Goal: Task Accomplishment & Management: Complete application form

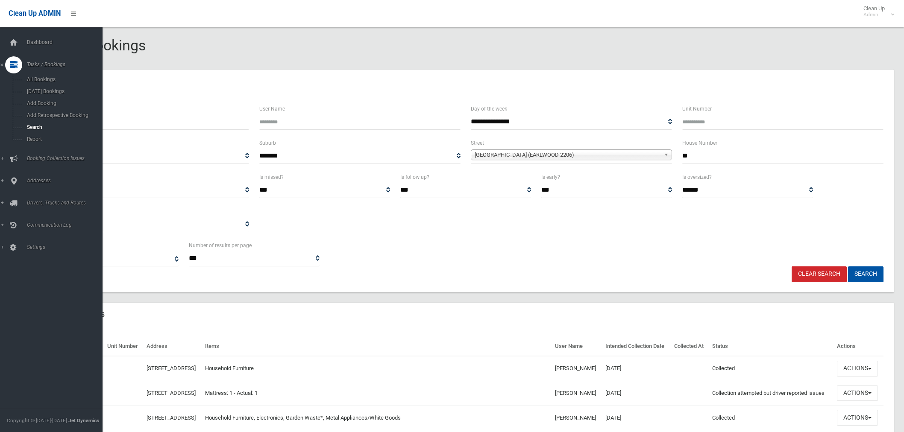
select select
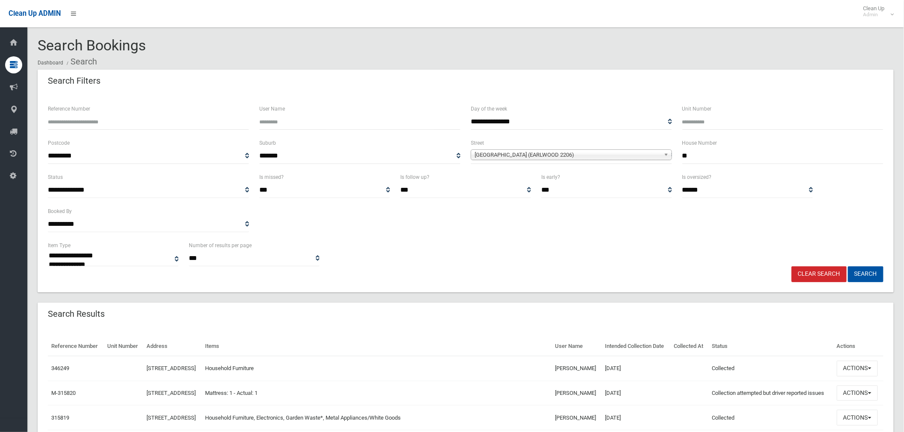
click at [714, 154] on input "**" at bounding box center [782, 156] width 201 height 16
click at [697, 156] on input "**" at bounding box center [782, 156] width 201 height 16
type input "*"
click at [541, 155] on span "Richmond Street (EARLWOOD 2206)" at bounding box center [568, 155] width 186 height 10
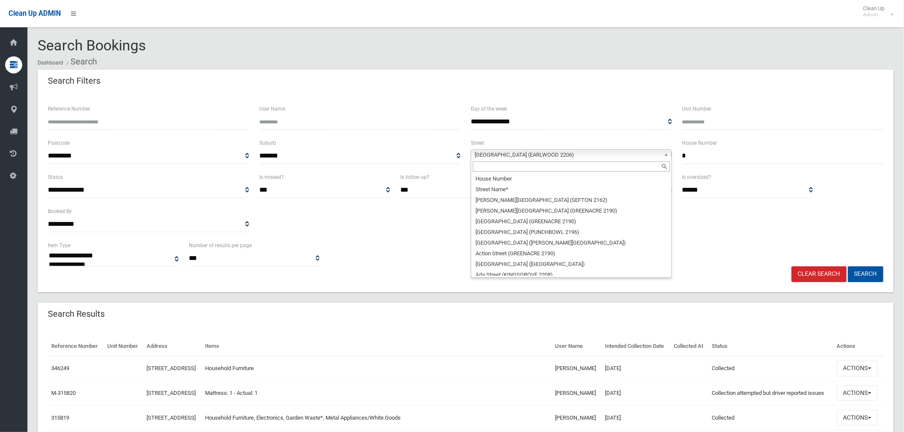
scroll to position [18949, 0]
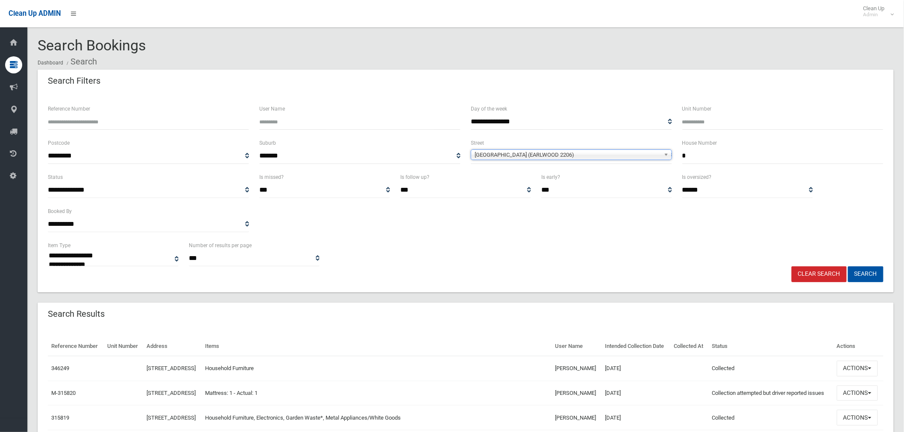
drag, startPoint x: 509, startPoint y: 159, endPoint x: 513, endPoint y: 167, distance: 8.6
click at [509, 162] on span "**********" at bounding box center [571, 156] width 201 height 16
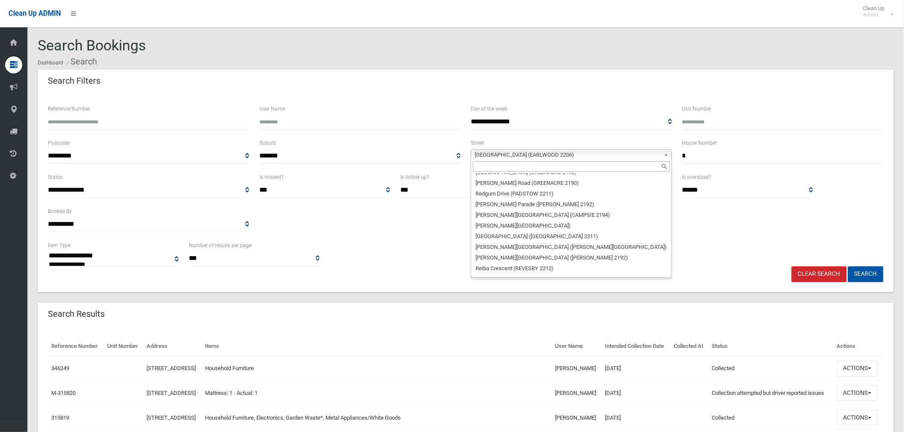
click at [507, 155] on span "Richmond Street (EARLWOOD 2206)" at bounding box center [568, 155] width 186 height 10
click at [514, 165] on input "text" at bounding box center [571, 166] width 197 height 10
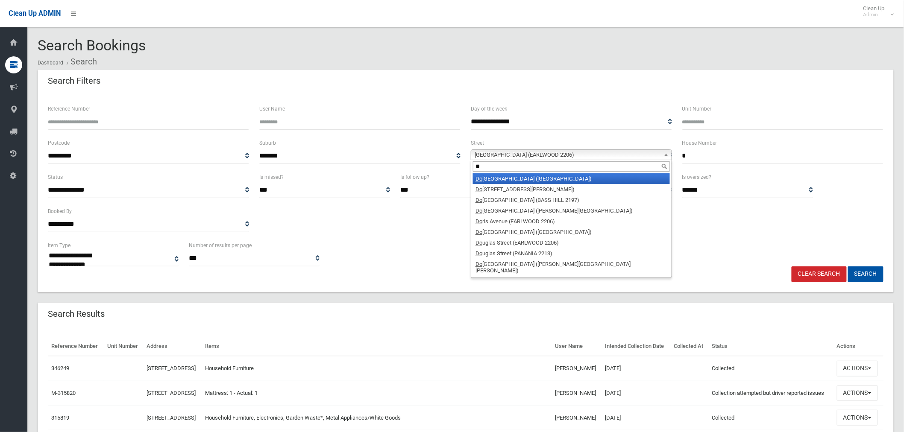
type input "*"
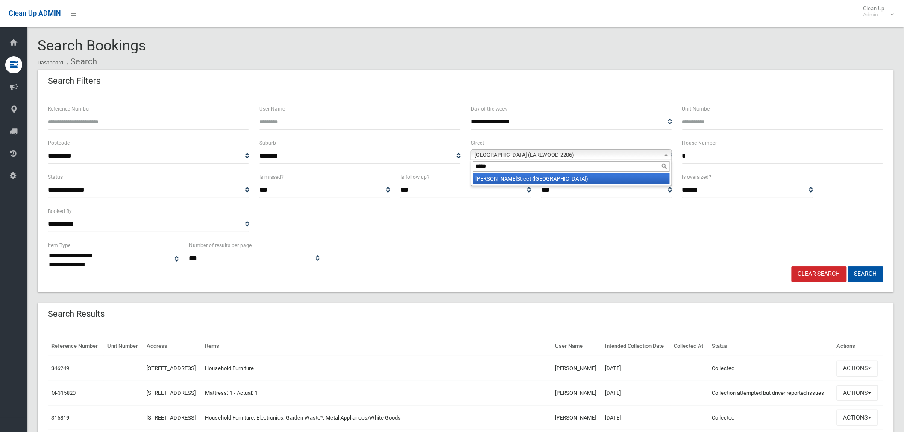
type input "*****"
click at [528, 179] on li "Gower Street (HURLSTONE PARK 2193)" at bounding box center [571, 178] width 197 height 11
click at [857, 271] on button "Search" at bounding box center [865, 275] width 35 height 16
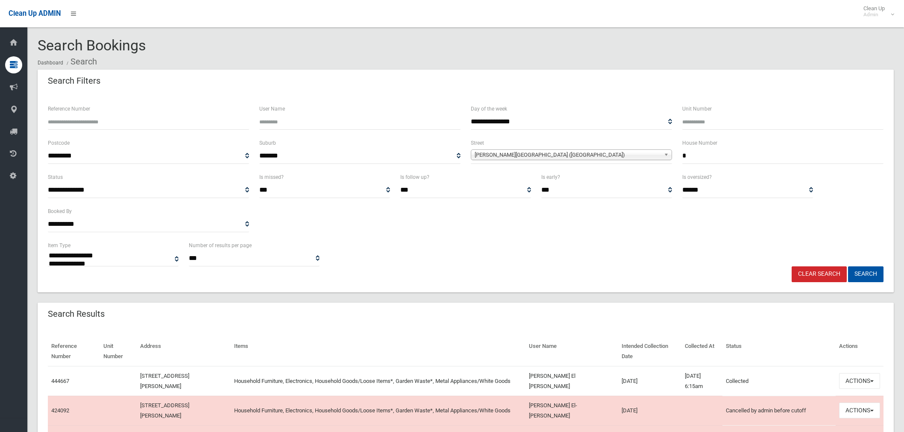
select select
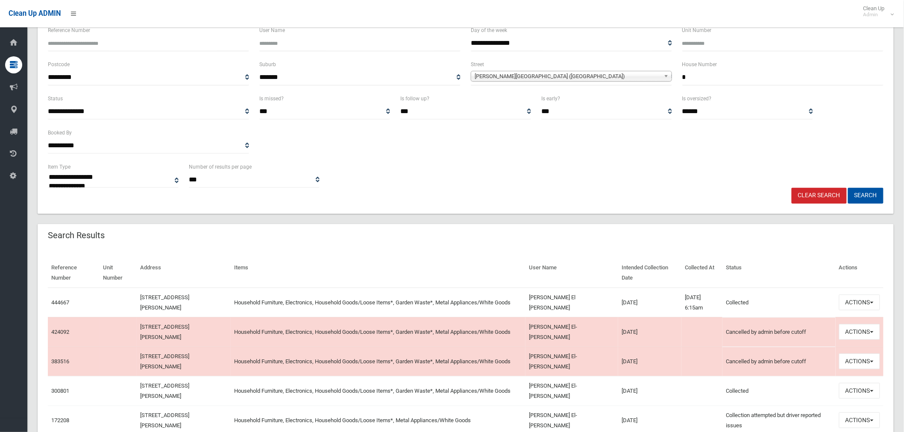
scroll to position [95, 0]
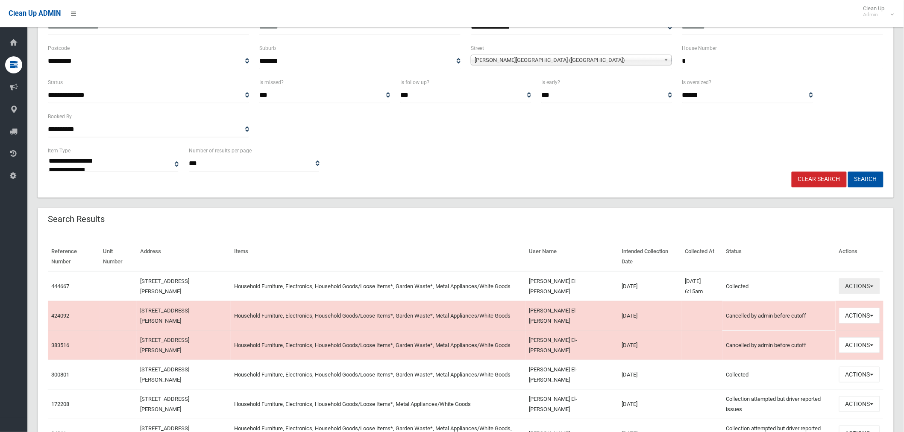
drag, startPoint x: 867, startPoint y: 287, endPoint x: 804, endPoint y: 281, distance: 63.1
click at [868, 287] on button "Actions" at bounding box center [859, 287] width 41 height 16
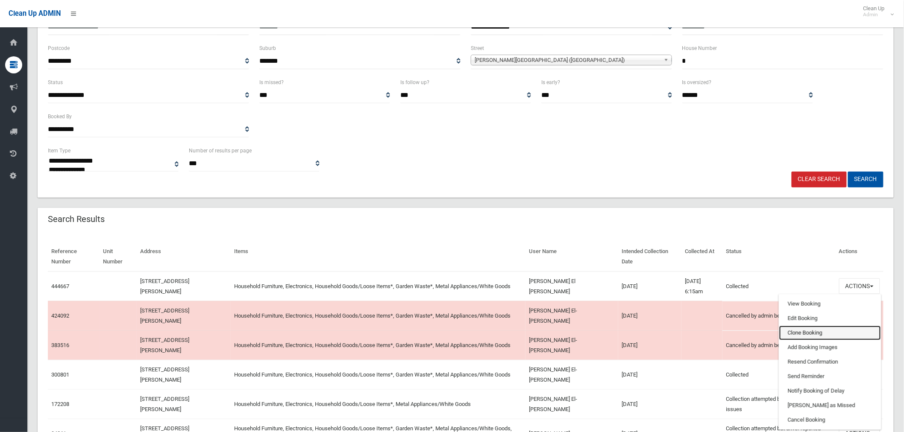
click at [801, 332] on link "Clone Booking" at bounding box center [830, 333] width 102 height 15
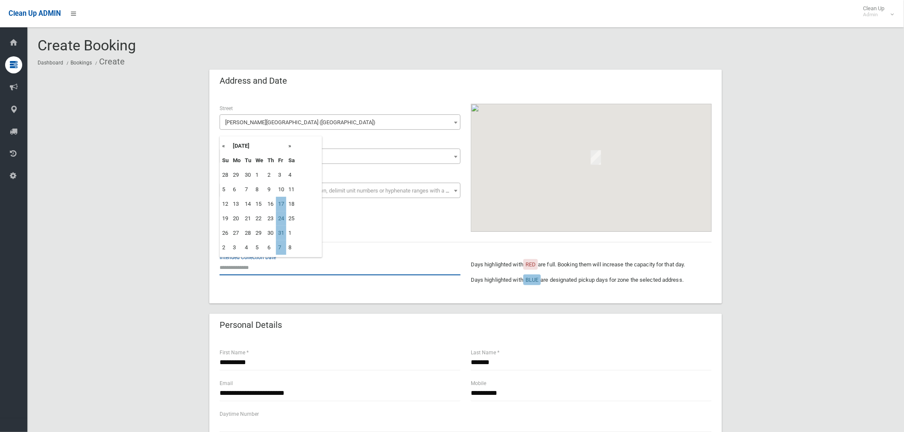
drag, startPoint x: 237, startPoint y: 270, endPoint x: 243, endPoint y: 263, distance: 8.9
click at [240, 270] on input "text" at bounding box center [340, 268] width 241 height 16
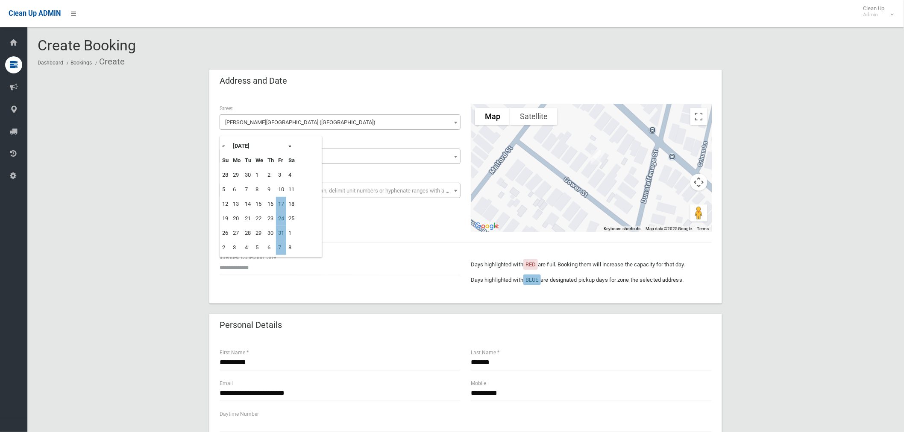
click at [279, 215] on td "24" at bounding box center [281, 218] width 10 height 15
type input "**********"
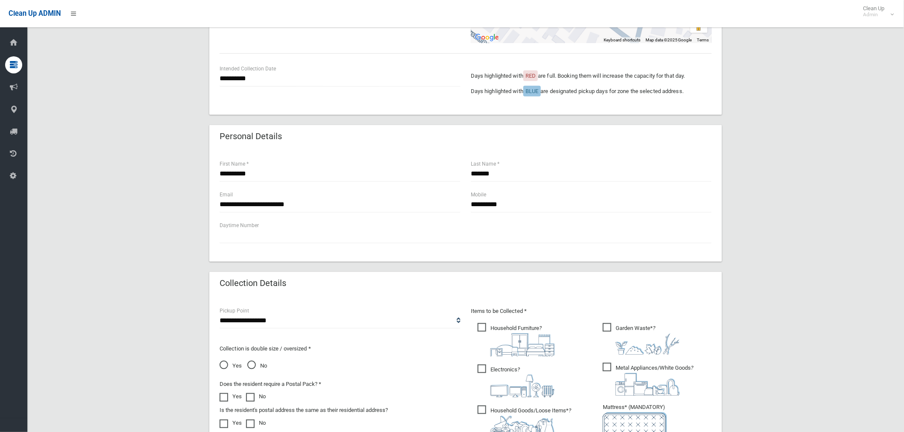
scroll to position [332, 0]
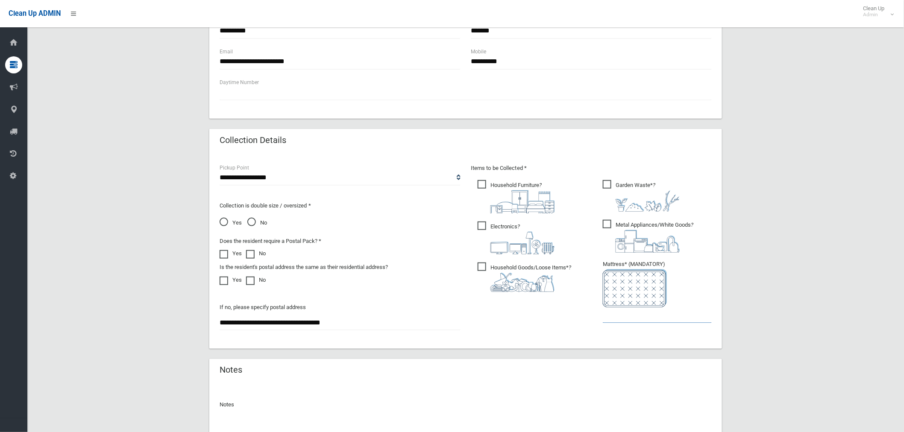
click at [620, 317] on input "text" at bounding box center [657, 316] width 109 height 16
type input "*"
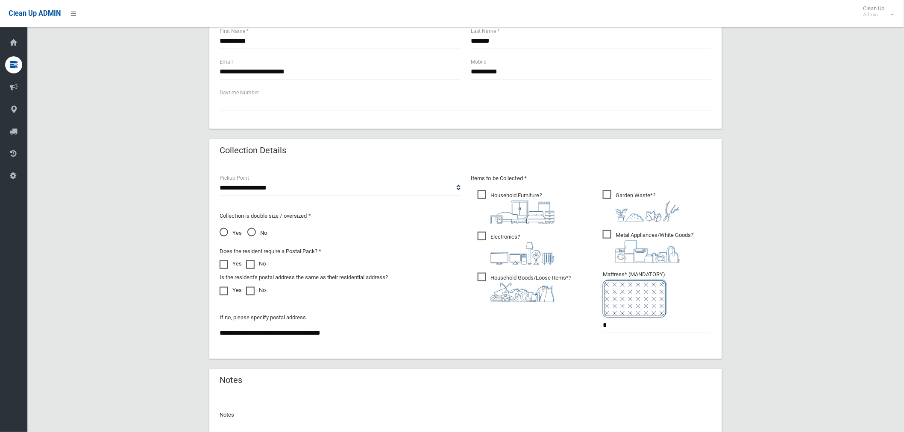
scroll to position [412, 0]
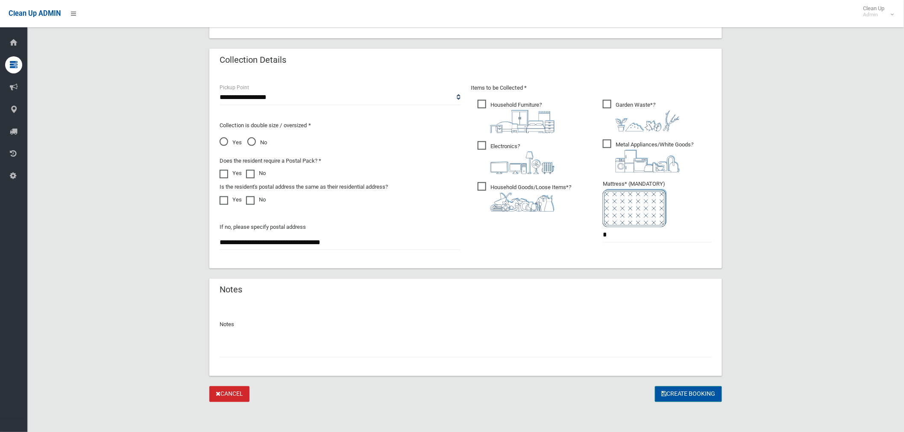
drag, startPoint x: 680, startPoint y: 393, endPoint x: 675, endPoint y: 390, distance: 5.5
click at [680, 393] on button "Create Booking" at bounding box center [688, 395] width 67 height 16
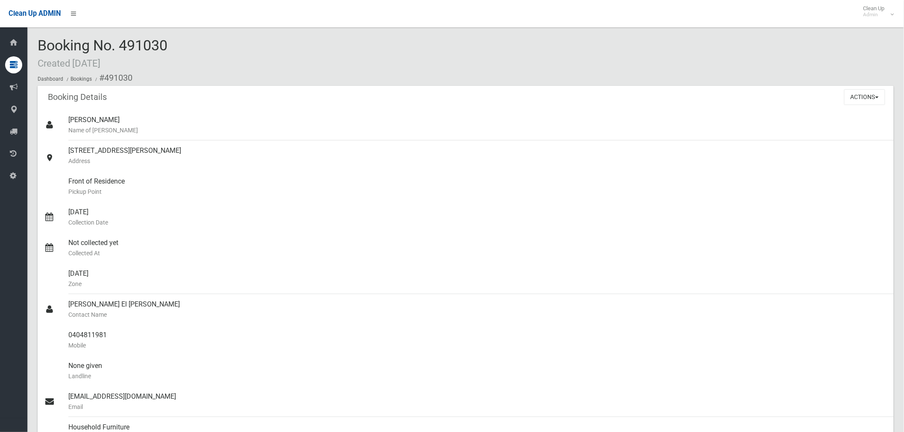
drag, startPoint x: 174, startPoint y: 43, endPoint x: 120, endPoint y: 49, distance: 54.5
click at [120, 49] on div "Booking No. 491030 Created 07/10/2025 Dashboard Bookings #491030" at bounding box center [466, 62] width 856 height 48
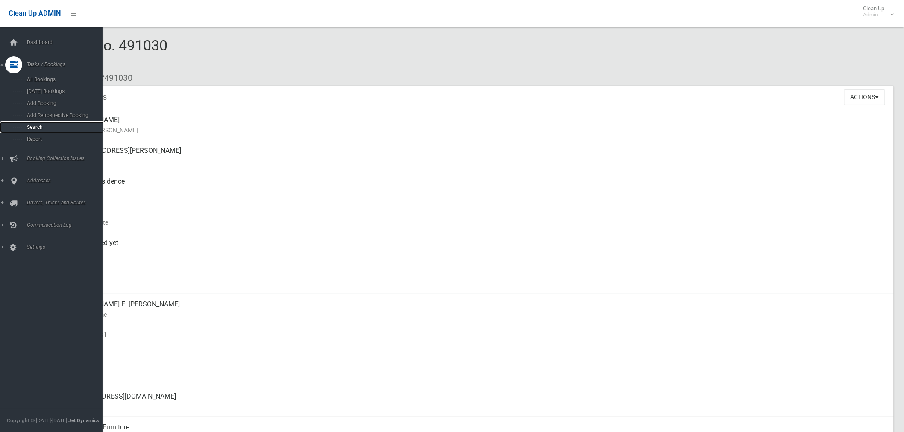
click at [46, 126] on span "Search" at bounding box center [63, 127] width 78 height 6
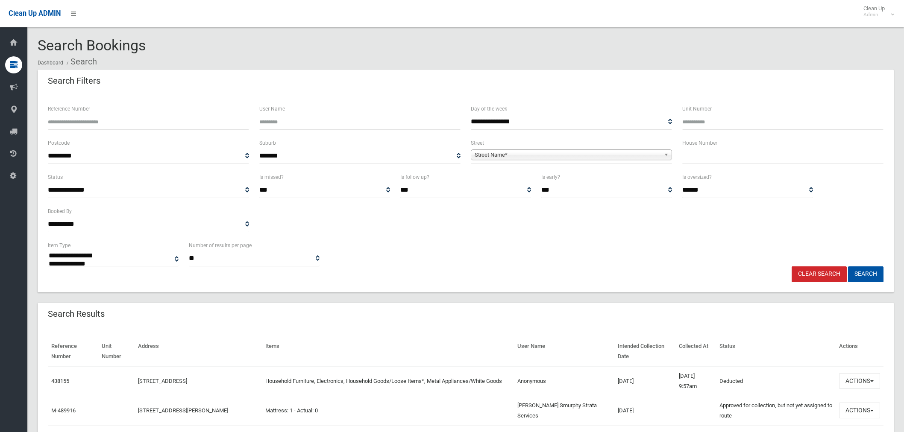
select select
click at [735, 154] on input "text" at bounding box center [782, 156] width 201 height 16
type input "**"
click at [573, 154] on span "Street Name*" at bounding box center [568, 155] width 186 height 10
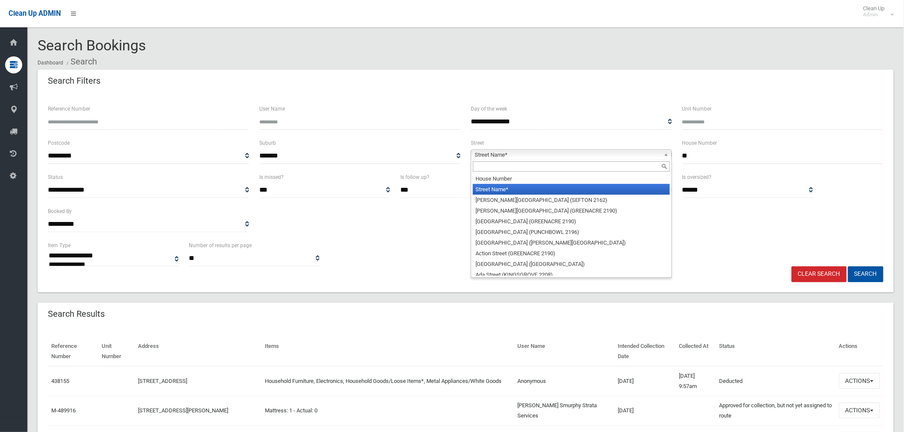
click at [535, 166] on input "text" at bounding box center [571, 166] width 197 height 10
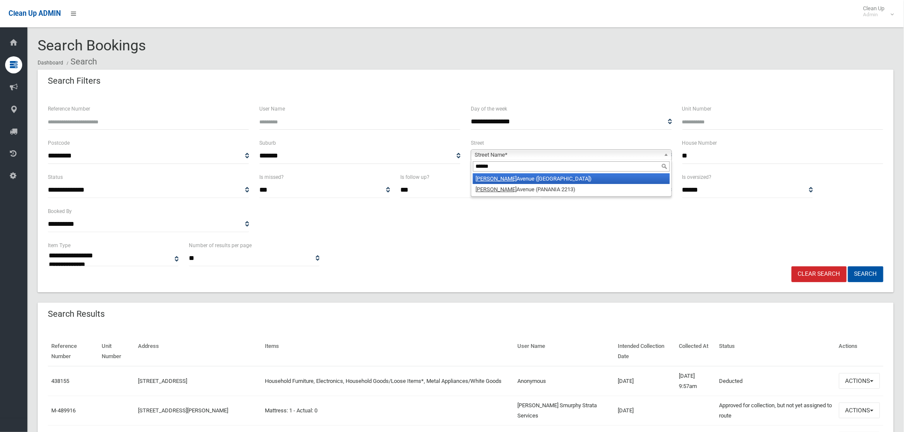
type input "*****"
click at [540, 176] on li "Bruce Avenue (BELFIELD 2191)" at bounding box center [571, 178] width 197 height 11
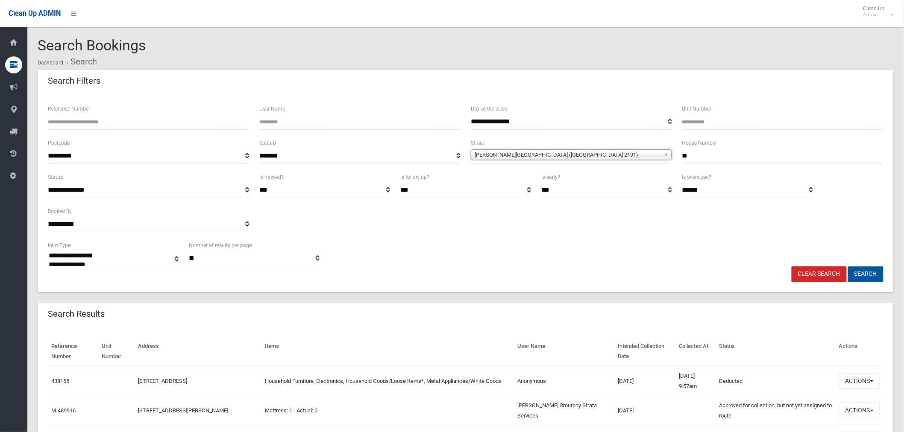
click at [865, 276] on button "Search" at bounding box center [865, 275] width 35 height 16
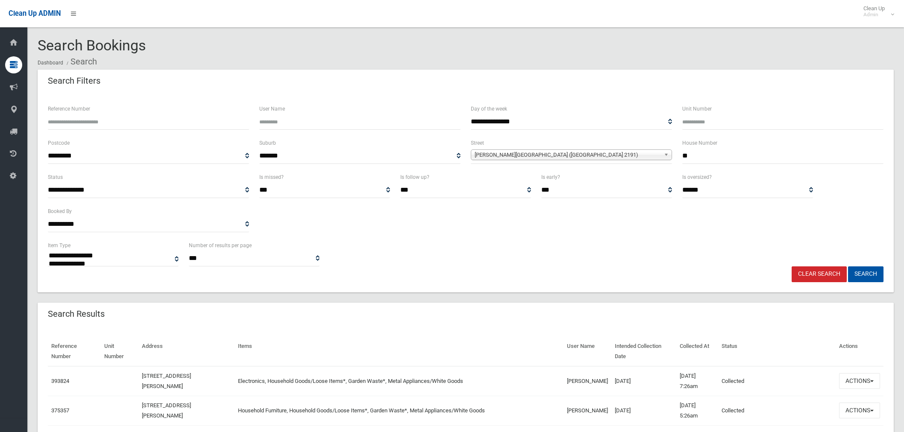
select select
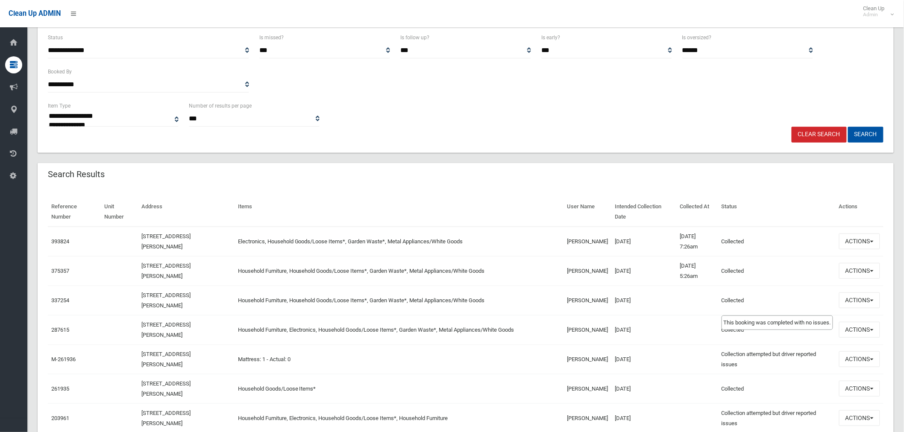
scroll to position [142, 0]
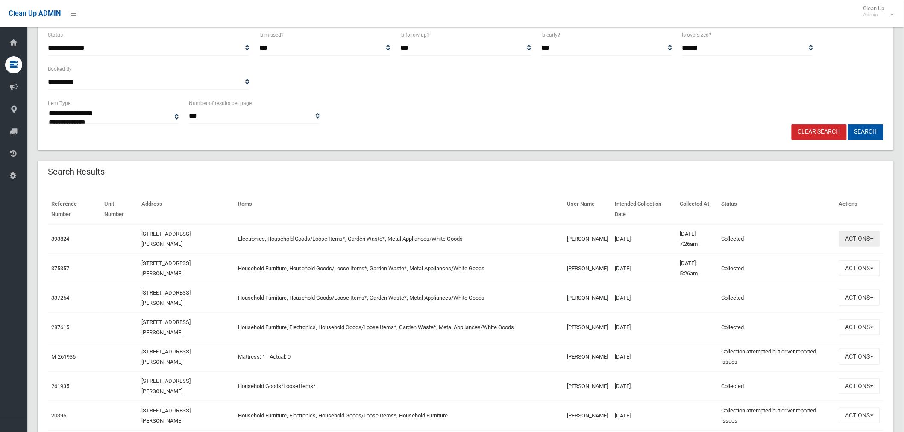
click at [852, 237] on button "Actions" at bounding box center [859, 239] width 41 height 16
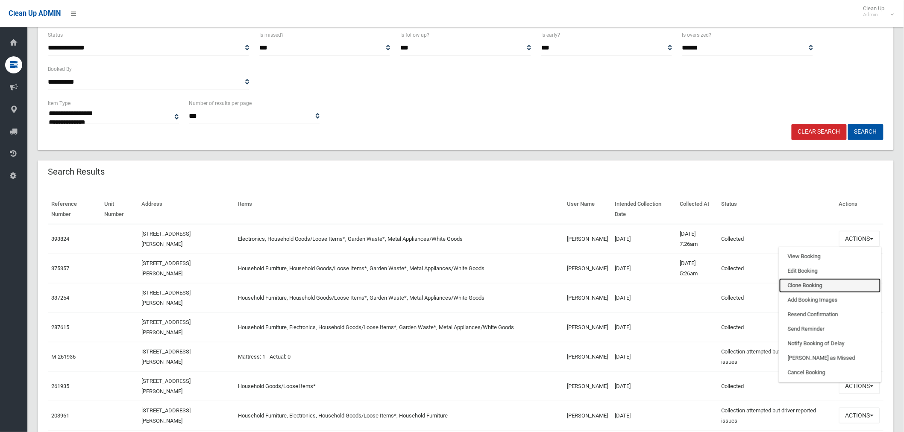
click at [818, 283] on link "Clone Booking" at bounding box center [830, 286] width 102 height 15
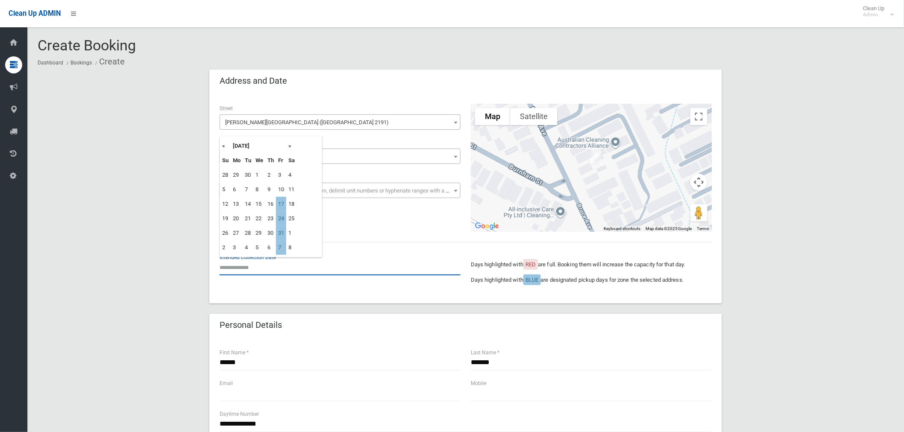
click at [238, 267] on input "text" at bounding box center [340, 268] width 241 height 16
click at [282, 206] on td "17" at bounding box center [281, 204] width 10 height 15
type input "**********"
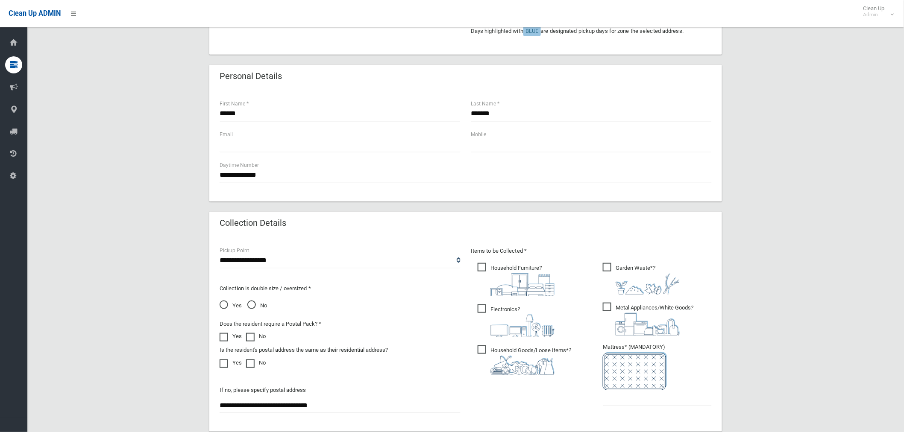
scroll to position [332, 0]
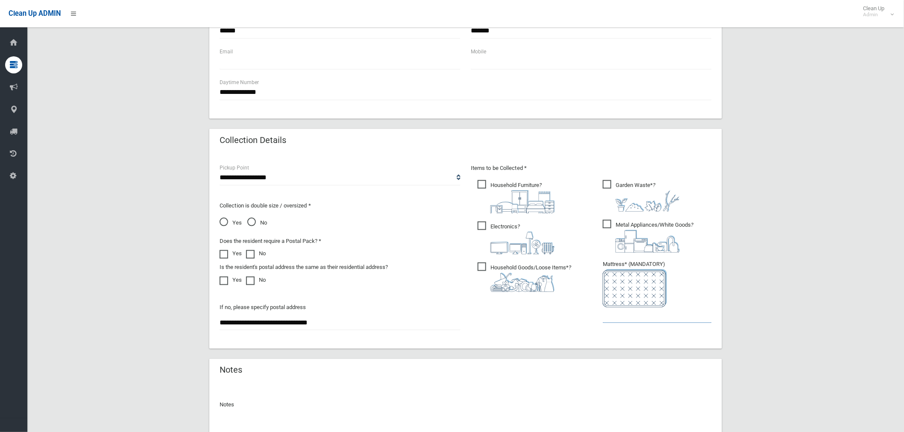
click at [636, 311] on input "text" at bounding box center [657, 316] width 109 height 16
type input "*"
click at [486, 223] on span "Electronics ?" at bounding box center [516, 238] width 77 height 33
click at [483, 266] on span "Household Goods/Loose Items* ?" at bounding box center [525, 277] width 94 height 29
click at [481, 268] on span "Household Goods/Loose Items* ?" at bounding box center [525, 277] width 94 height 29
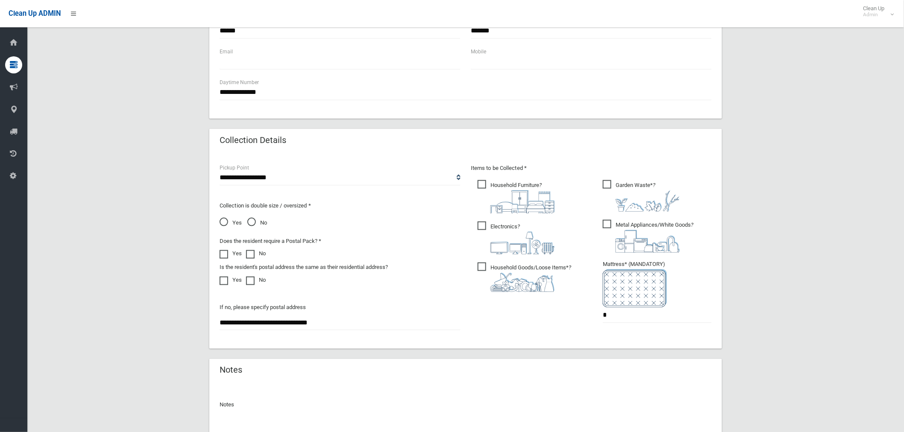
click at [484, 185] on span "Household Furniture ?" at bounding box center [516, 196] width 77 height 33
click at [484, 225] on span "Electronics ?" at bounding box center [516, 238] width 77 height 33
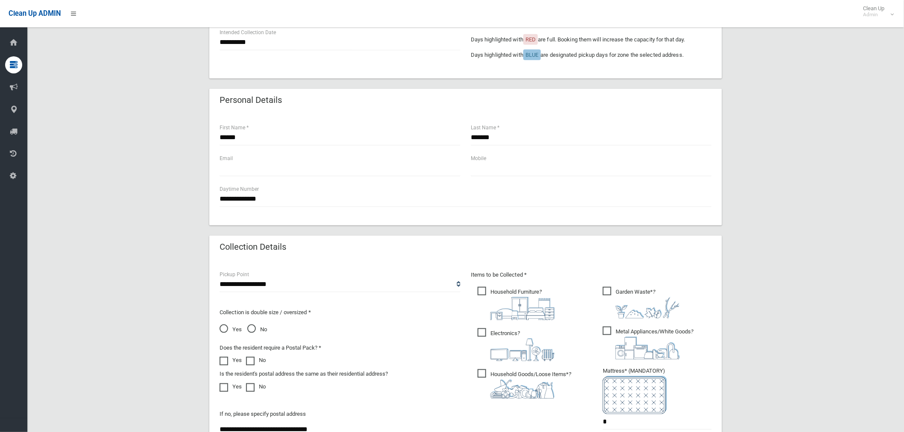
scroll to position [142, 0]
